Goal: Information Seeking & Learning: Learn about a topic

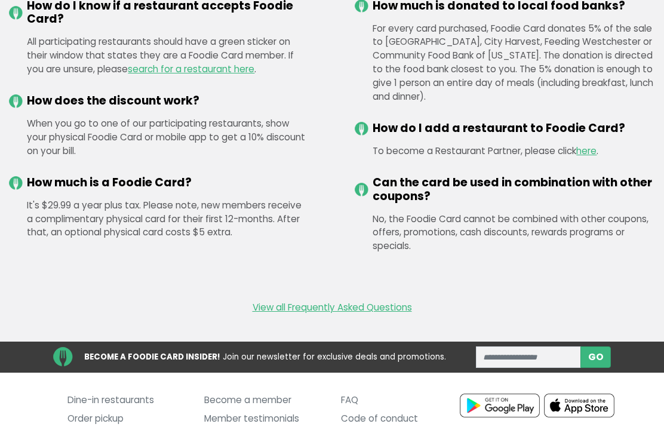
scroll to position [1519, 0]
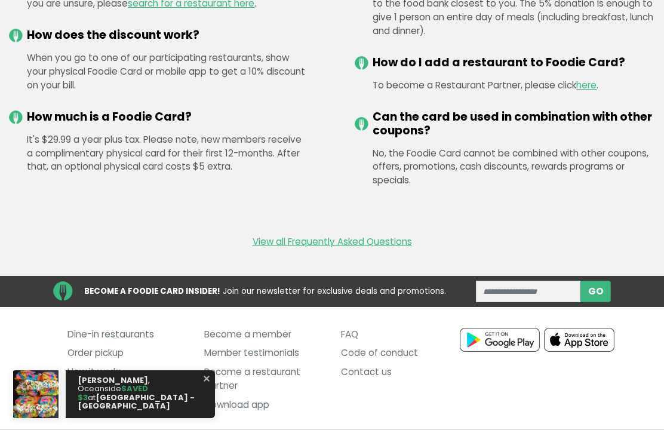
click at [99, 339] on link "Dine-in restaurants" at bounding box center [126, 334] width 119 height 19
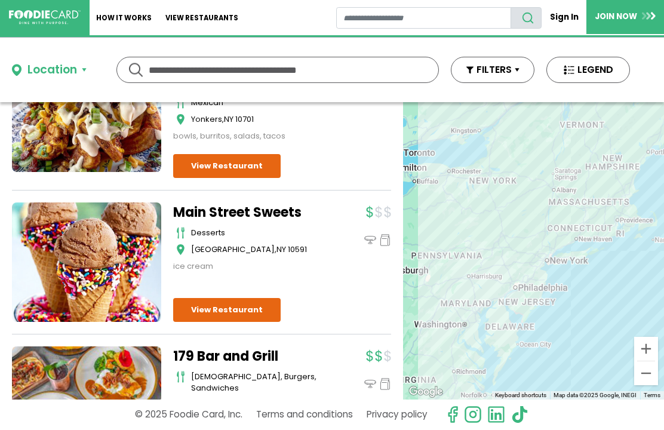
scroll to position [6173, 0]
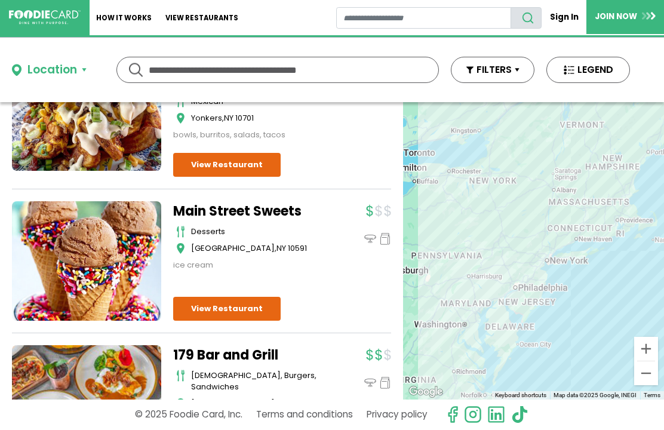
click at [169, 54] on div "Location Use my current location Search by Region [US_STATE] 1996 restaurants […" at bounding box center [320, 70] width 641 height 64
click at [158, 62] on input "text" at bounding box center [278, 70] width 258 height 25
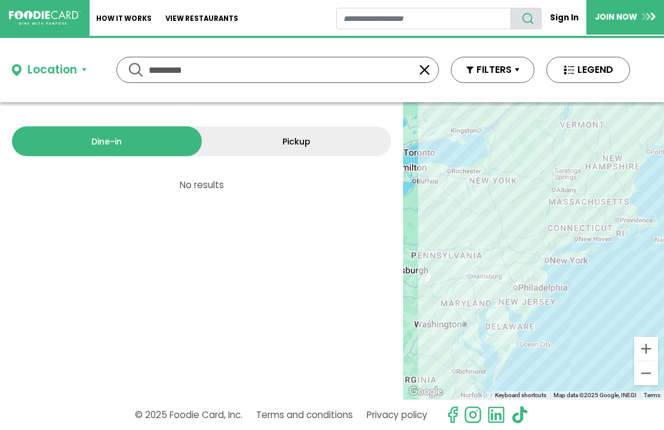
scroll to position [0, 0]
click at [223, 70] on input "*********" at bounding box center [278, 70] width 258 height 25
type input "*********"
click at [429, 63] on button "button" at bounding box center [424, 70] width 14 height 14
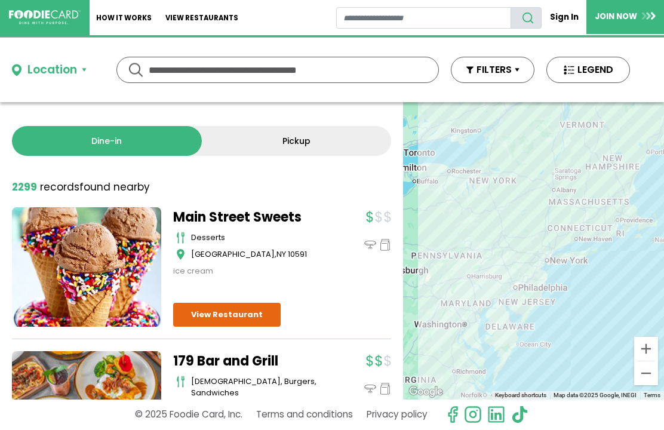
click at [181, 81] on input "text" at bounding box center [278, 70] width 258 height 25
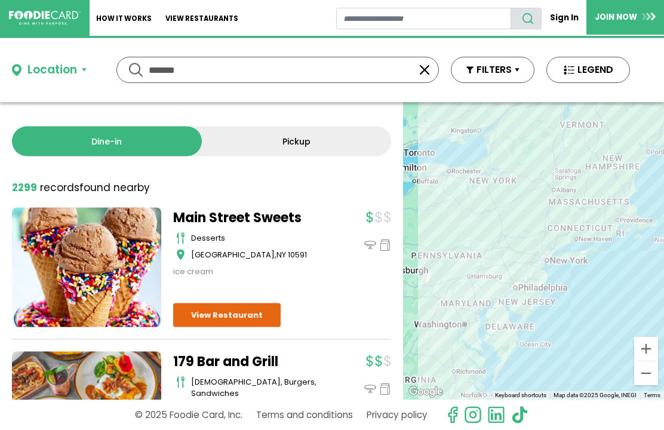
type input "*******"
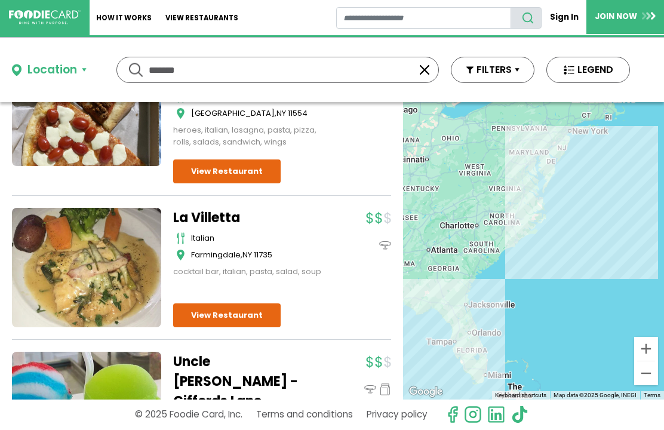
scroll to position [1068, 0]
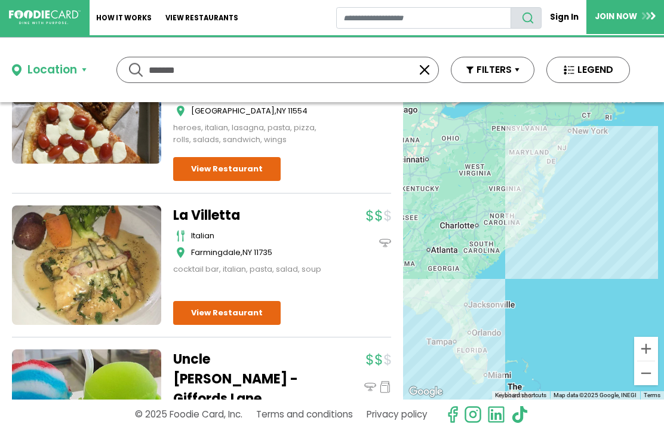
click at [196, 301] on link "View Restaurant" at bounding box center [226, 313] width 107 height 24
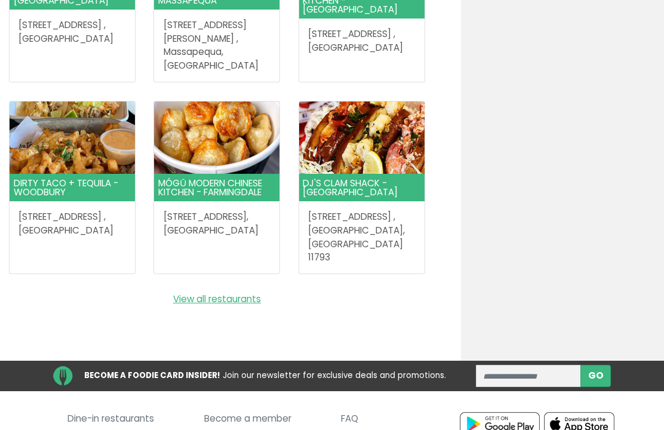
scroll to position [1376, 0]
click at [196, 292] on link "View all restaurants" at bounding box center [217, 299] width 416 height 14
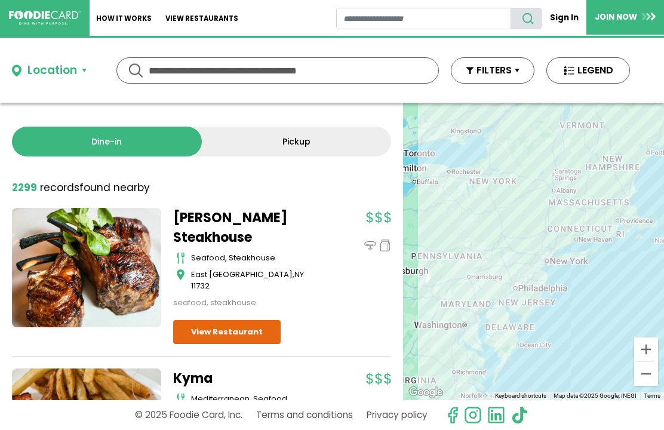
scroll to position [-1, 0]
click at [169, 62] on input "text" at bounding box center [278, 70] width 258 height 25
type input "*****"
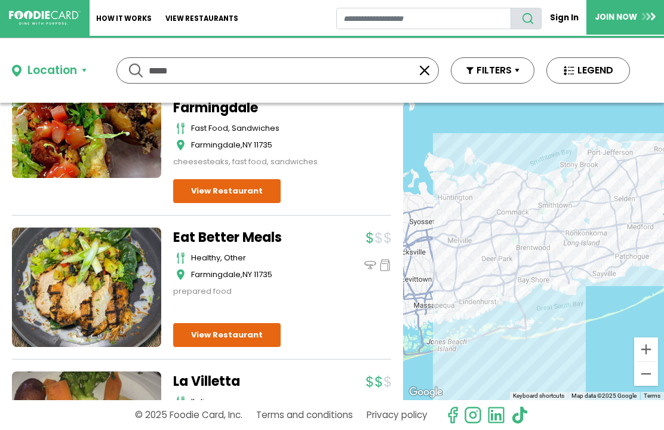
scroll to position [806, 0]
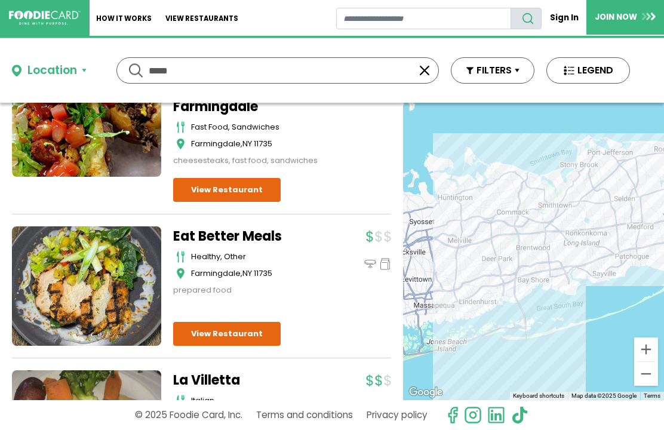
click at [202, 322] on link "View Restaurant" at bounding box center [226, 334] width 107 height 24
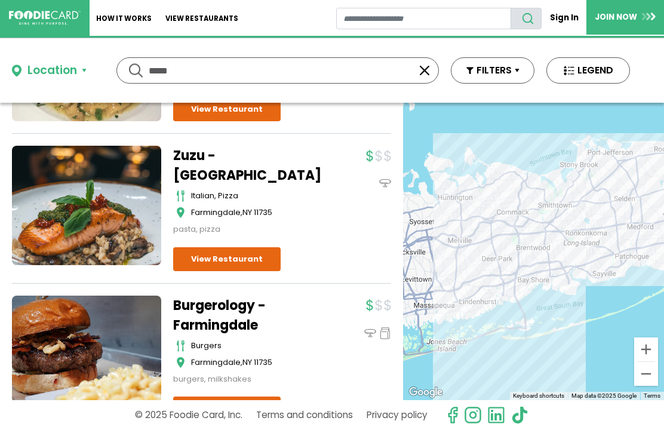
scroll to position [1175, 0]
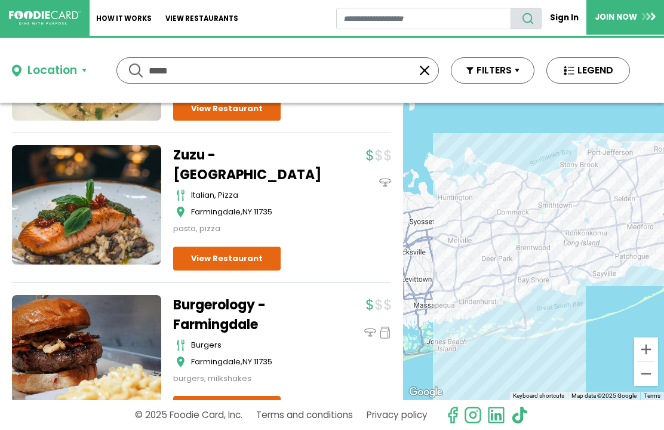
click at [210, 246] on link "View Restaurant" at bounding box center [226, 258] width 107 height 24
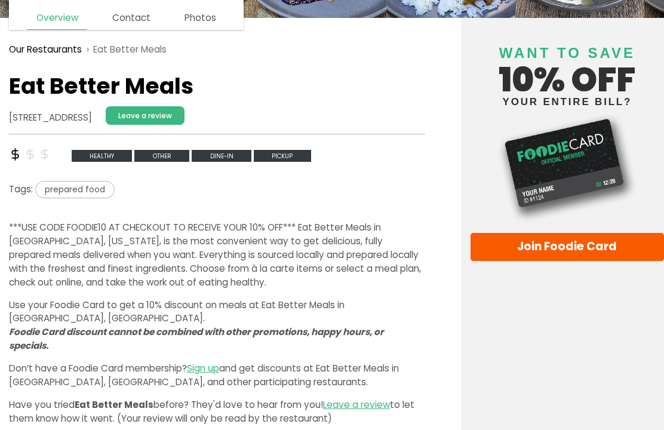
scroll to position [158, 0]
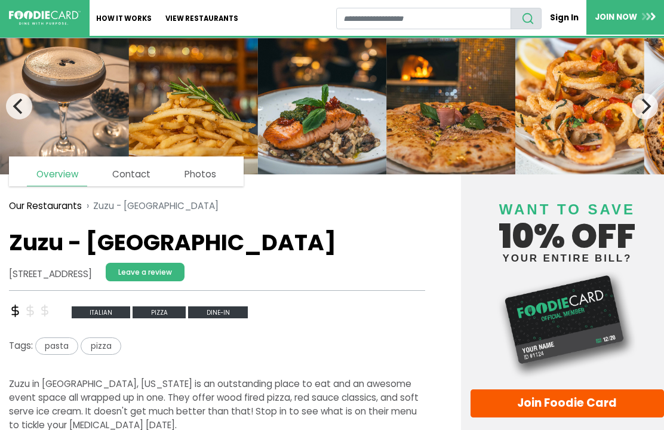
click at [41, 246] on h1 "Zuzu - Farmingdale" at bounding box center [217, 242] width 416 height 27
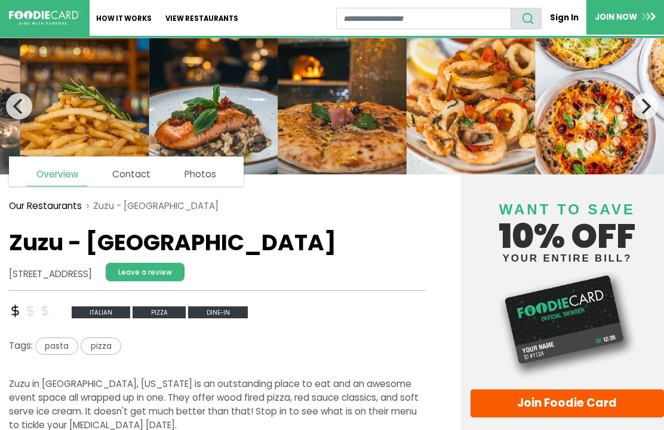
click at [46, 178] on link "Overview" at bounding box center [57, 174] width 60 height 23
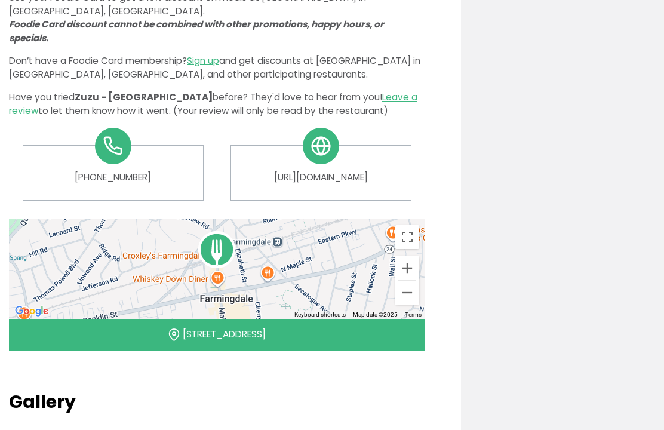
scroll to position [450, 0]
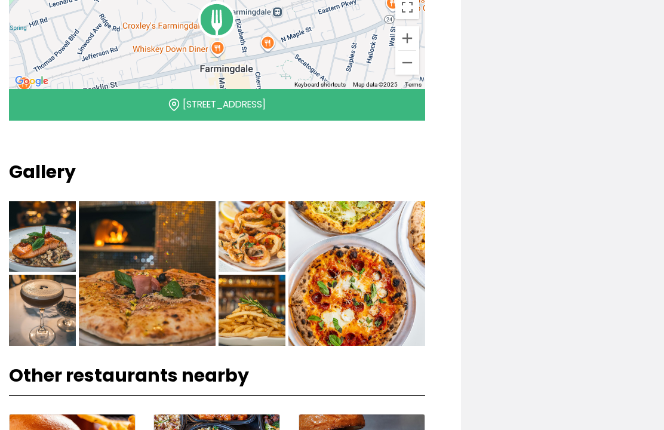
click at [35, 255] on img at bounding box center [42, 237] width 67 height 70
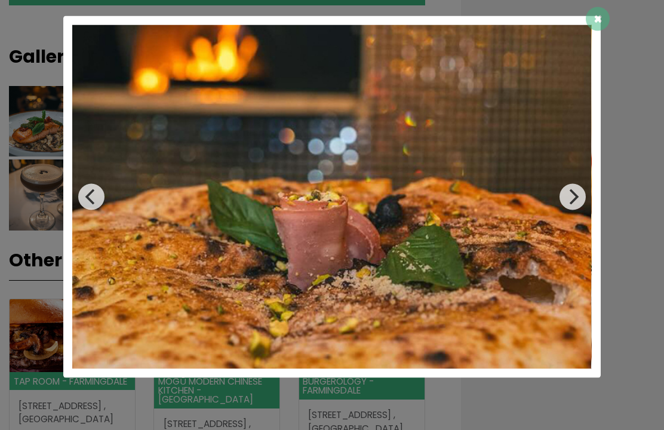
scroll to position [795, 0]
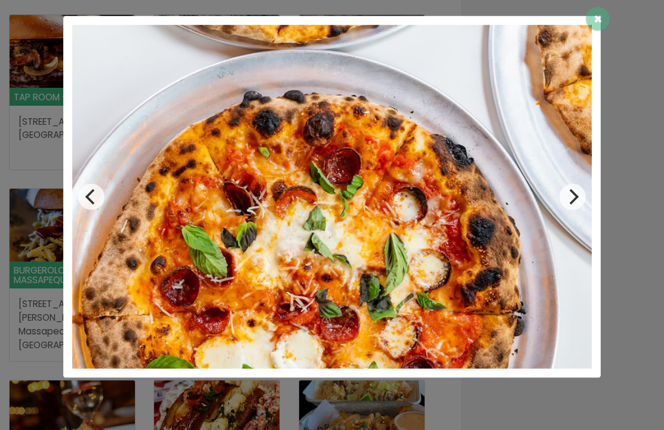
click at [601, 23] on span "×" at bounding box center [597, 19] width 9 height 20
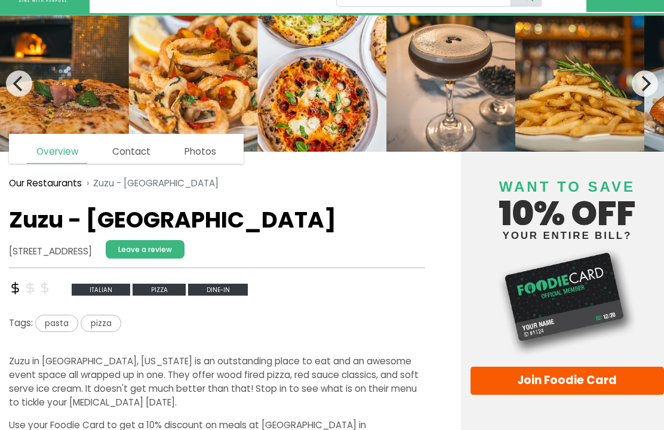
scroll to position [0, 0]
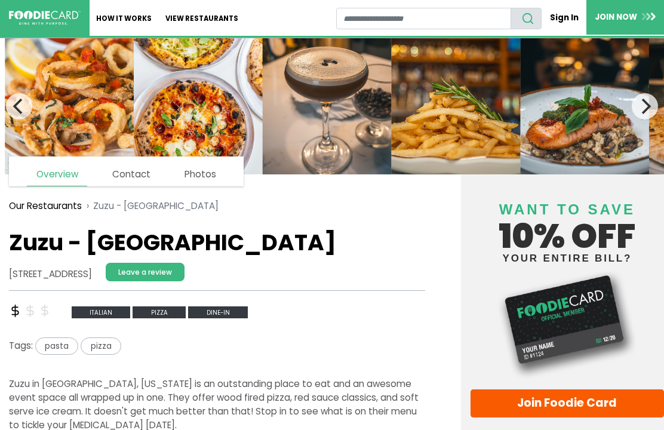
click at [32, 242] on h1 "Zuzu - Farmingdale" at bounding box center [217, 242] width 416 height 27
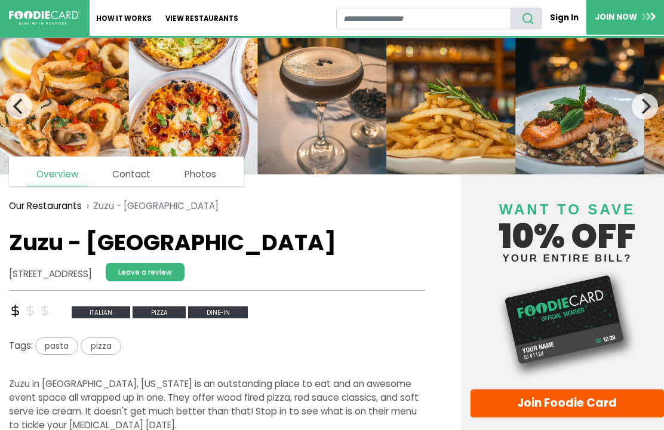
click at [33, 240] on h1 "Zuzu - Farmingdale" at bounding box center [217, 242] width 416 height 27
click at [36, 229] on h1 "Zuzu - Farmingdale" at bounding box center [217, 242] width 416 height 27
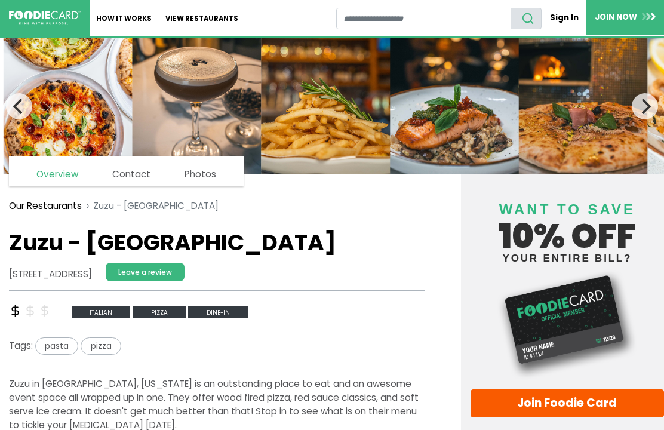
click at [35, 229] on h1 "Zuzu - Farmingdale" at bounding box center [217, 242] width 416 height 27
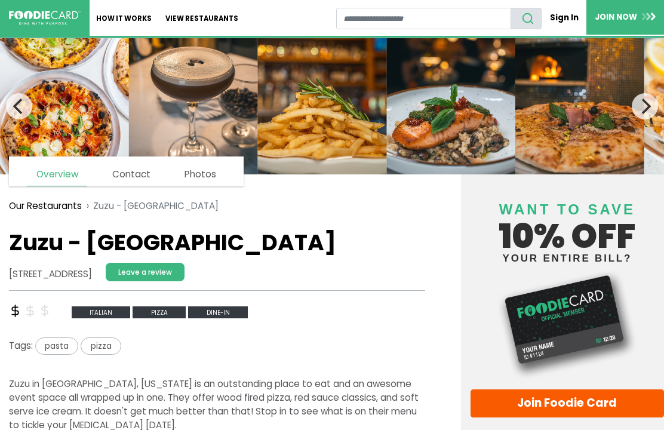
click at [375, 82] on img at bounding box center [321, 106] width 129 height 136
